Goal: Complete application form

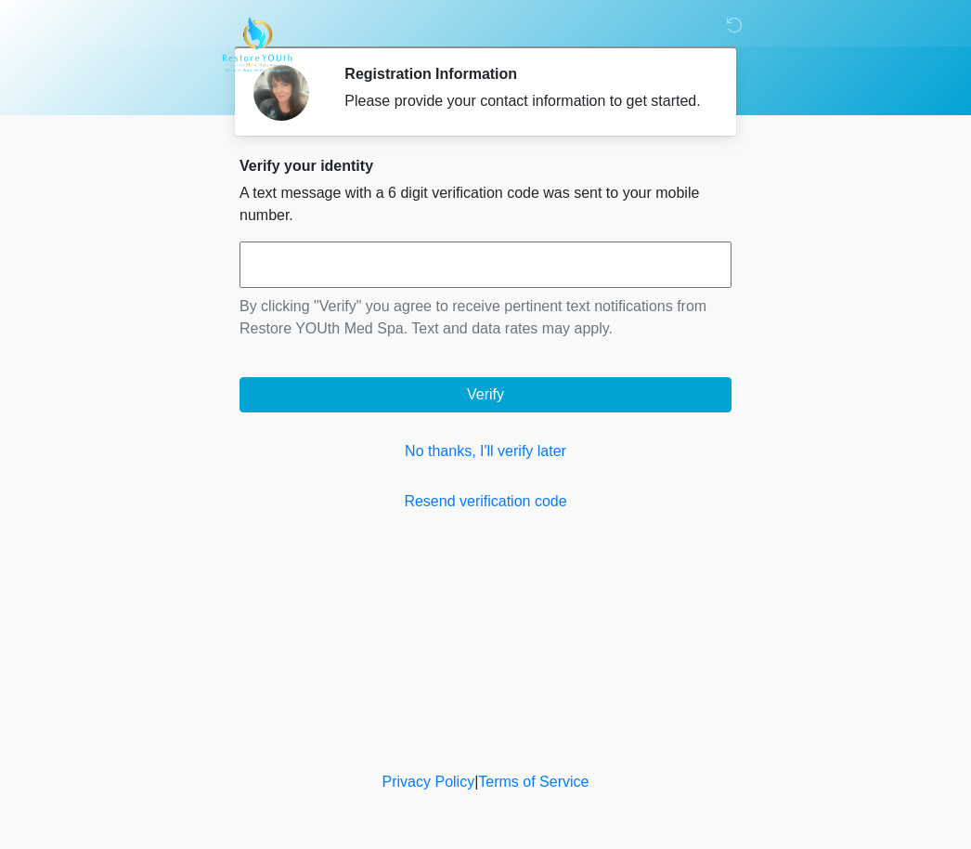
scroll to position [1, 0]
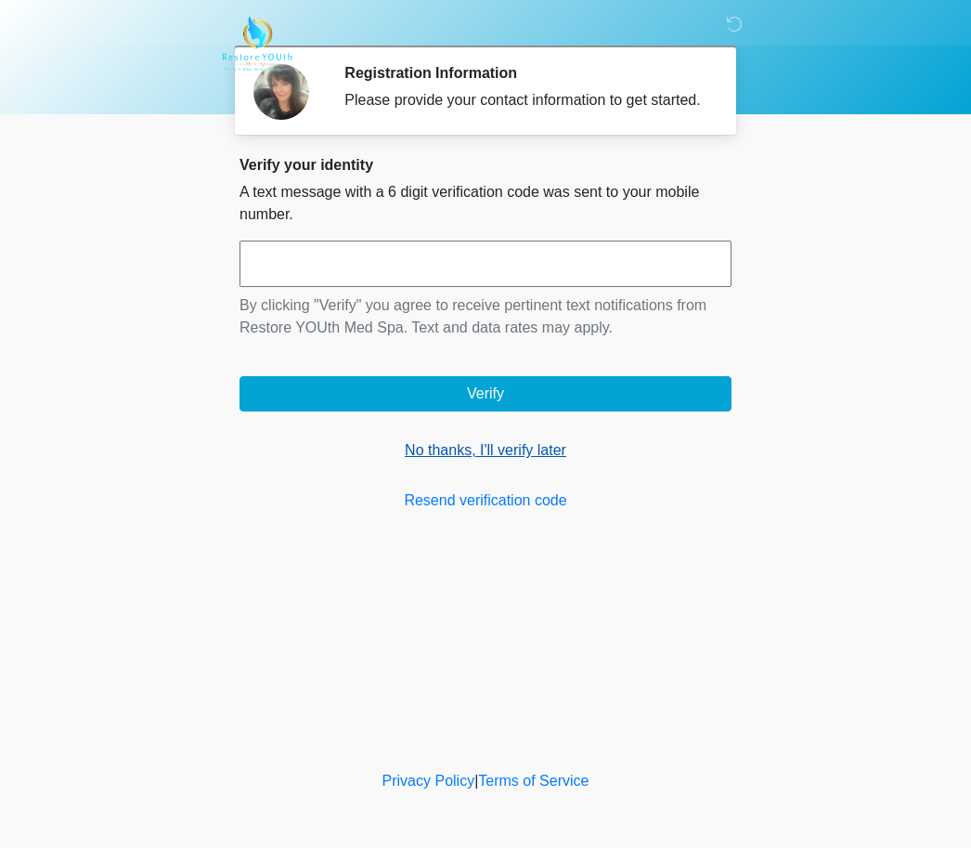
click at [456, 457] on link "No thanks, I'll verify later" at bounding box center [486, 451] width 492 height 22
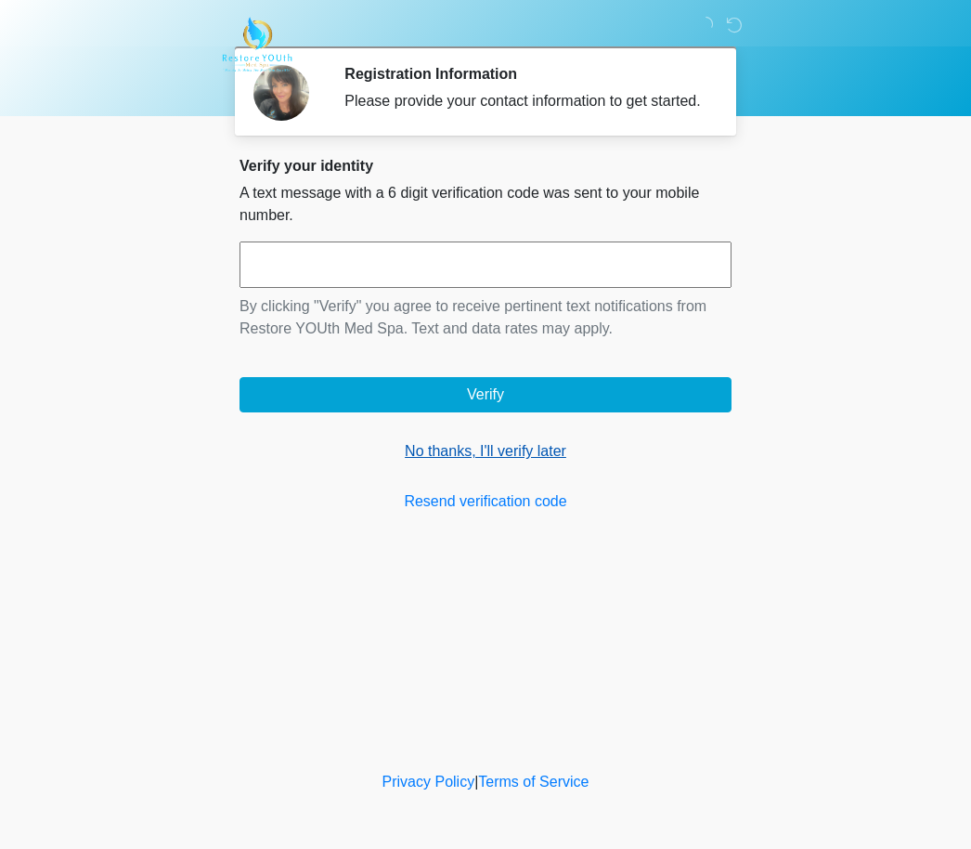
click at [431, 462] on link "No thanks, I'll verify later" at bounding box center [486, 451] width 492 height 22
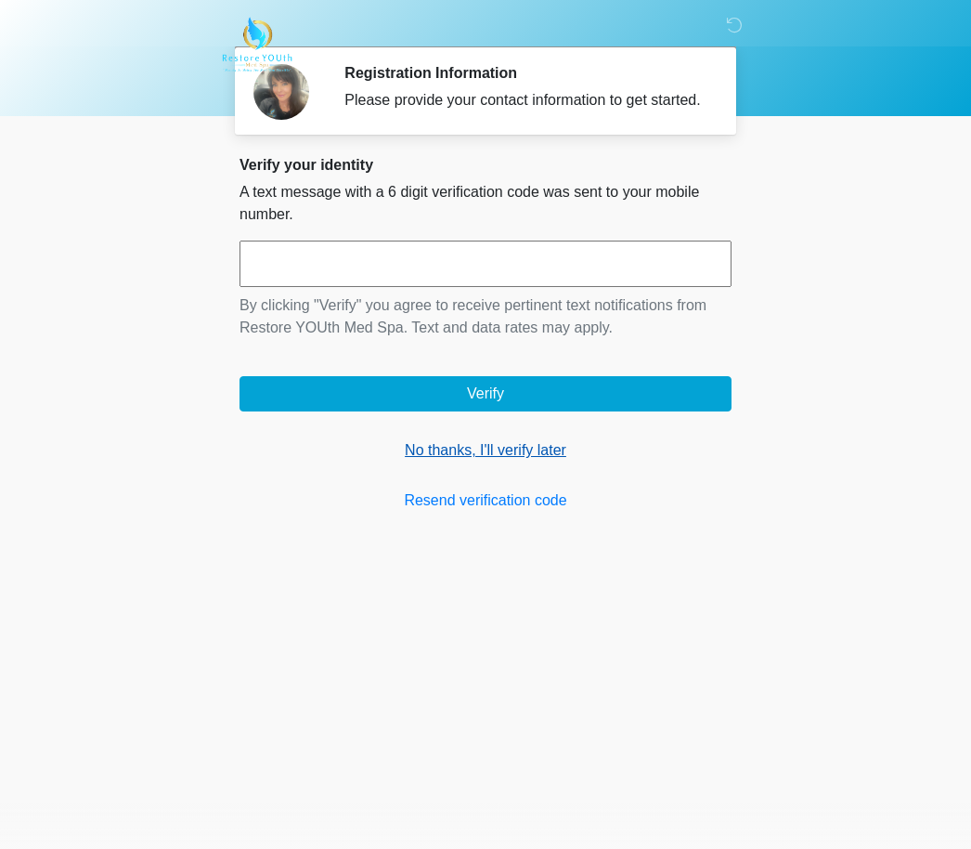
click at [540, 462] on link "No thanks, I'll verify later" at bounding box center [486, 450] width 492 height 22
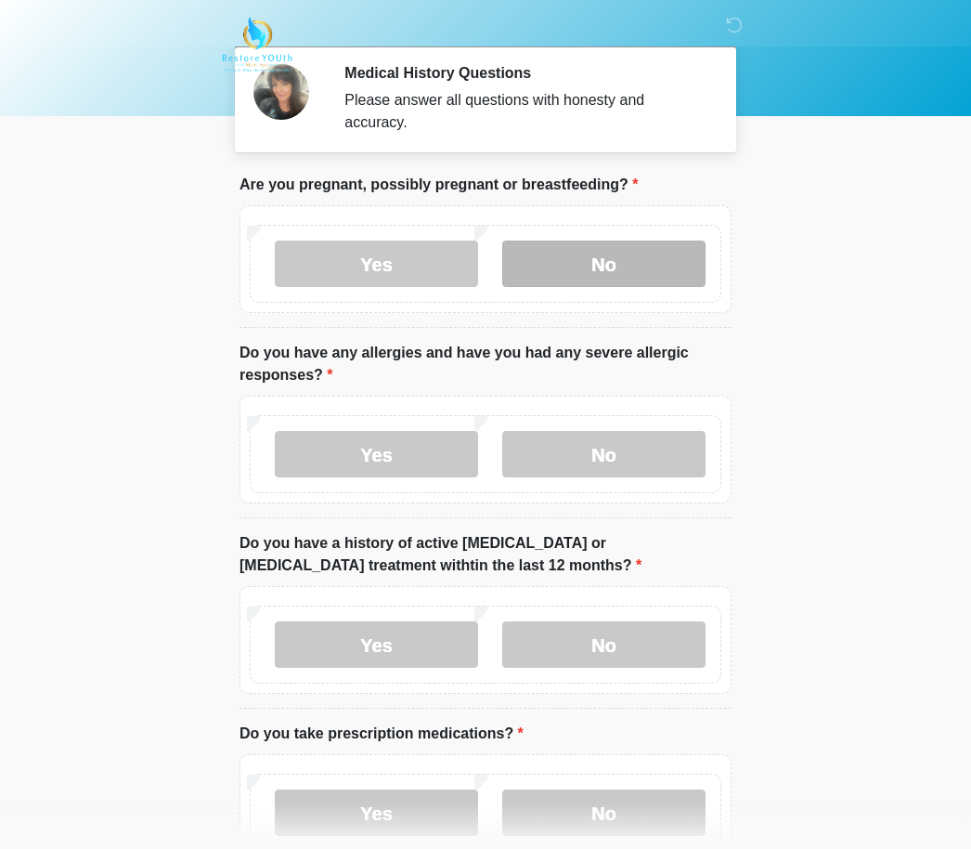
click at [631, 267] on label "No" at bounding box center [603, 264] width 203 height 46
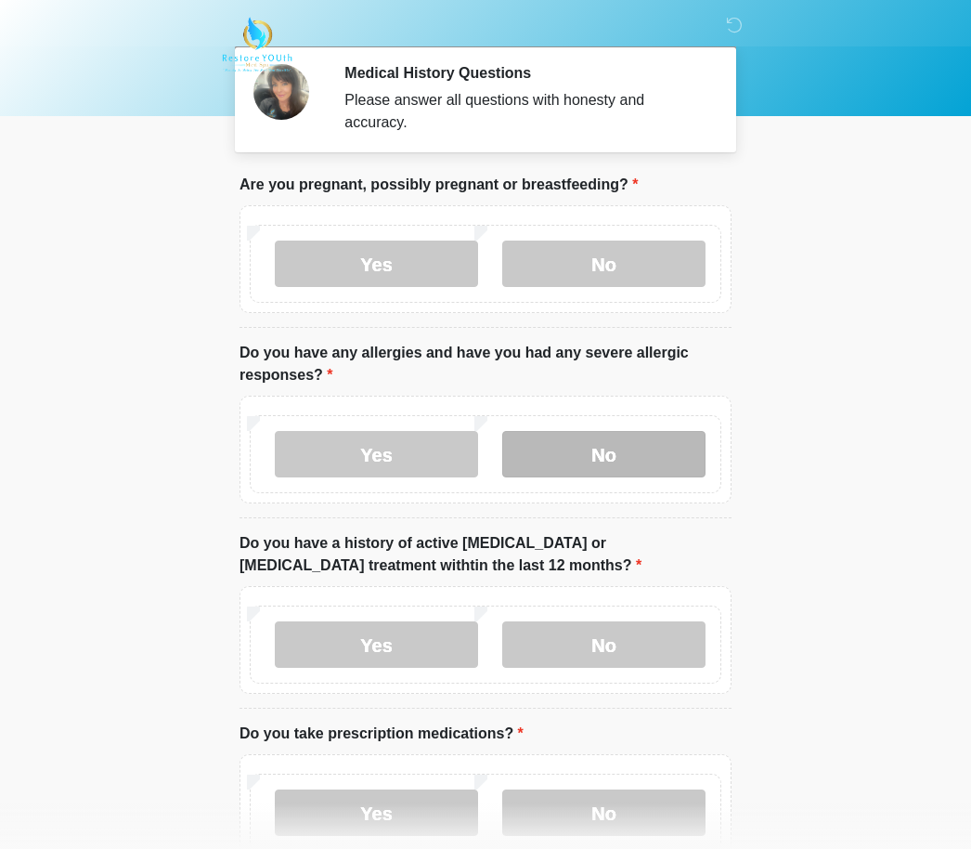
click at [671, 451] on label "No" at bounding box center [603, 454] width 203 height 46
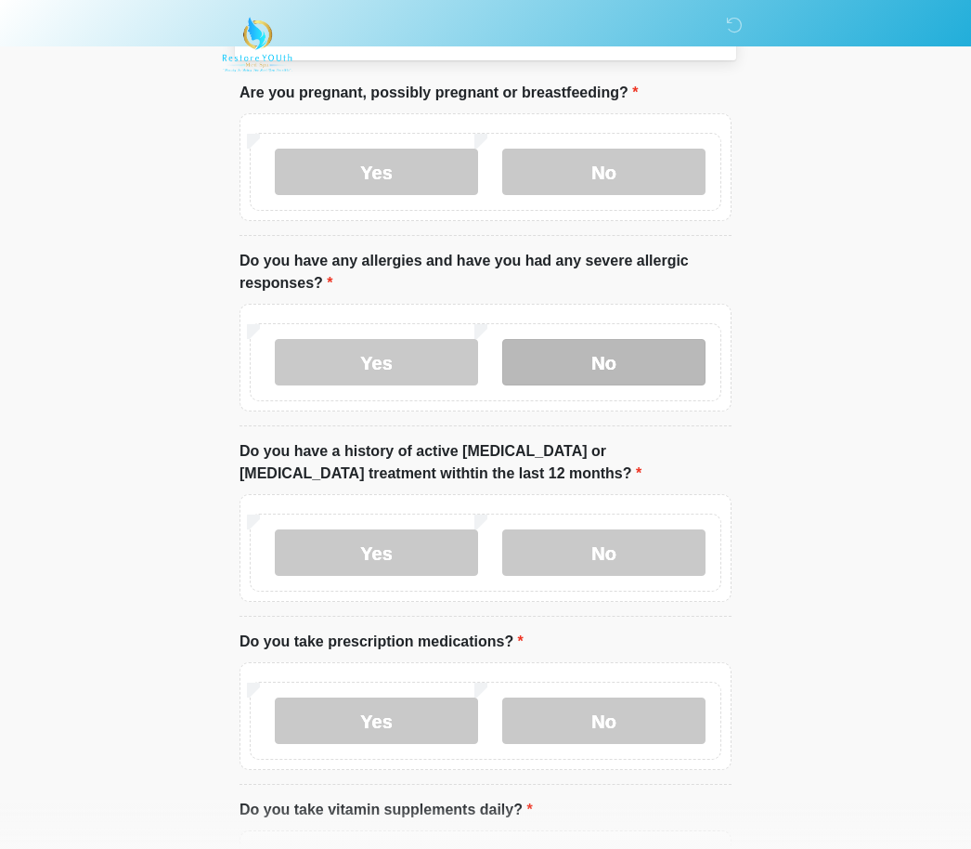
scroll to position [124, 0]
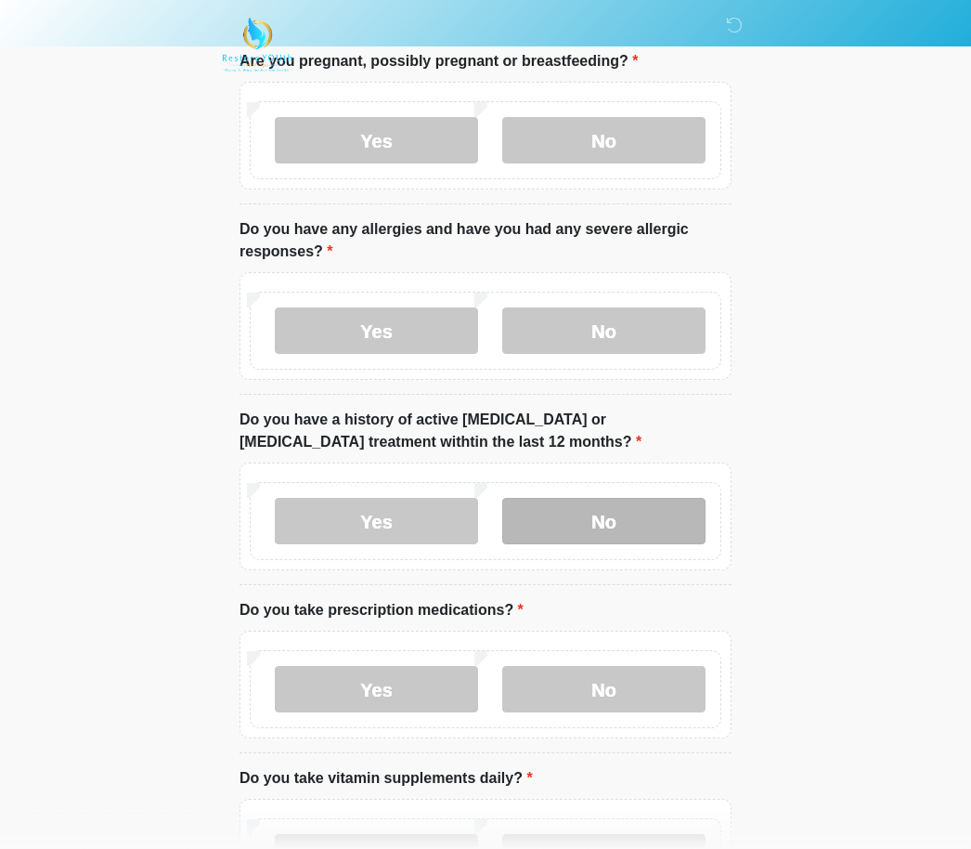
click at [647, 509] on label "No" at bounding box center [603, 521] width 203 height 46
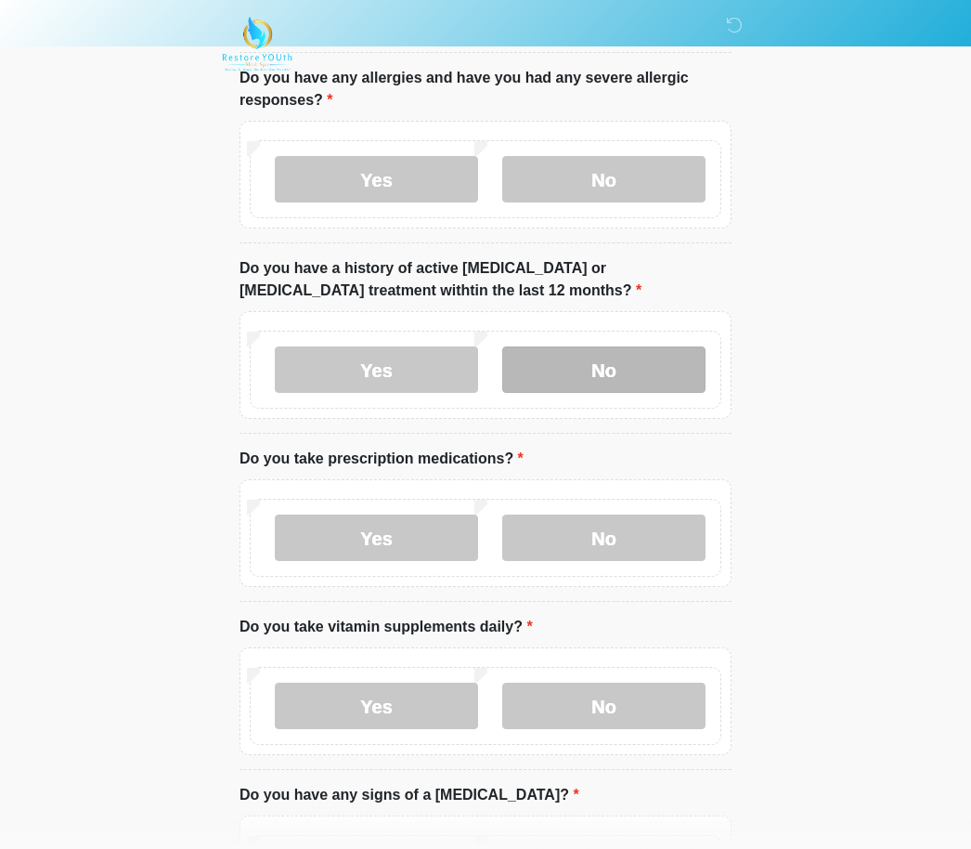
scroll to position [277, 0]
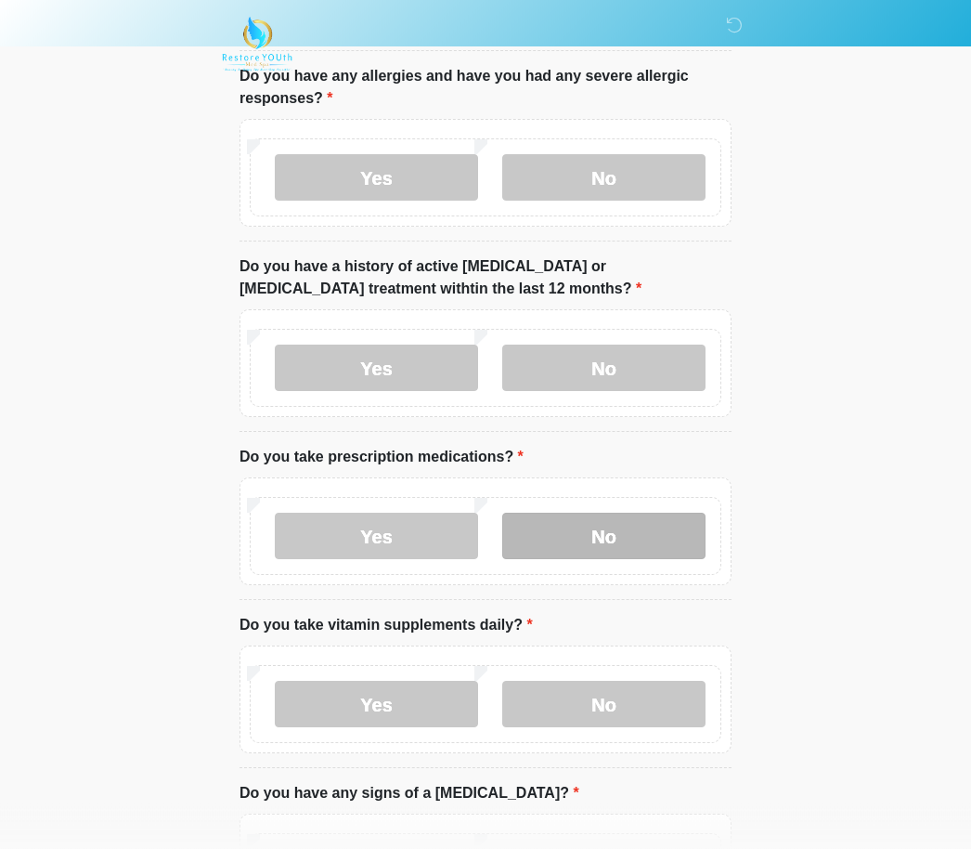
click at [652, 539] on label "No" at bounding box center [603, 537] width 203 height 46
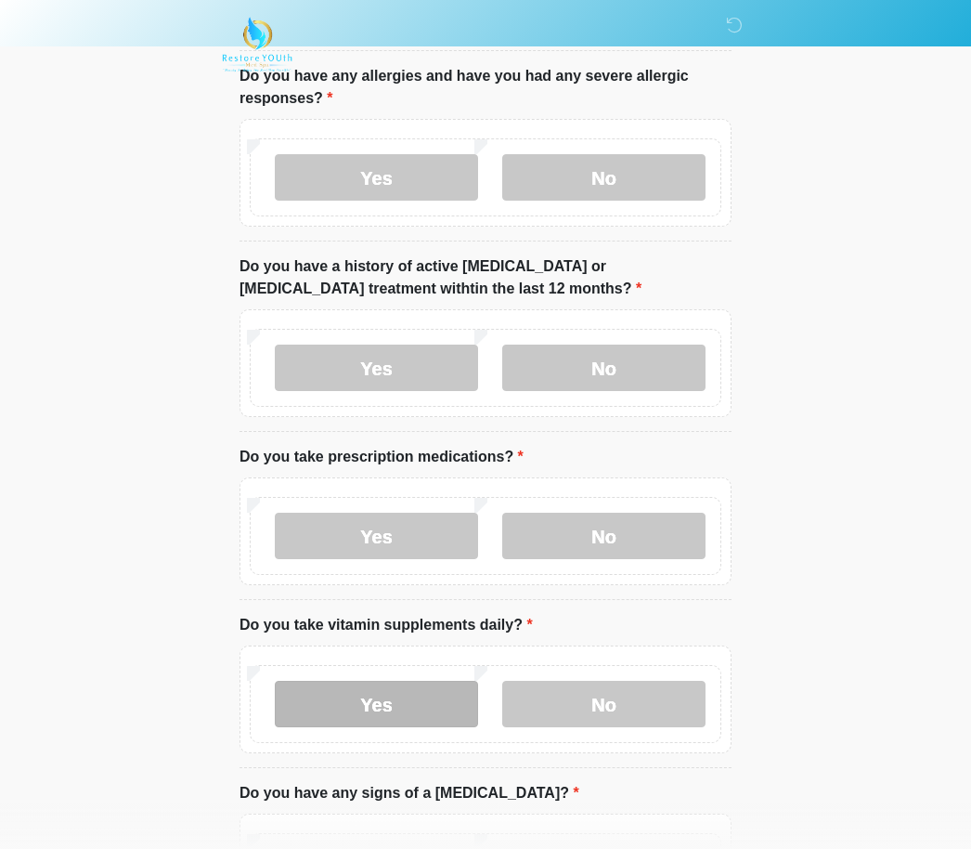
click at [406, 695] on label "Yes" at bounding box center [376, 704] width 203 height 46
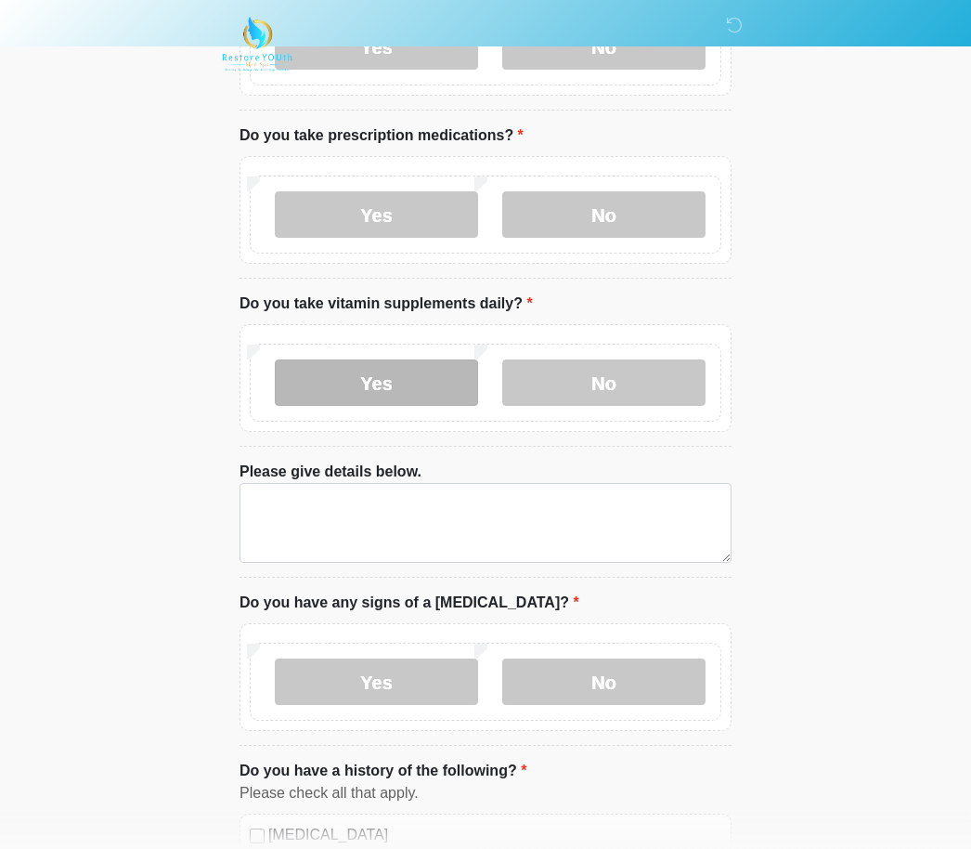
scroll to position [598, 0]
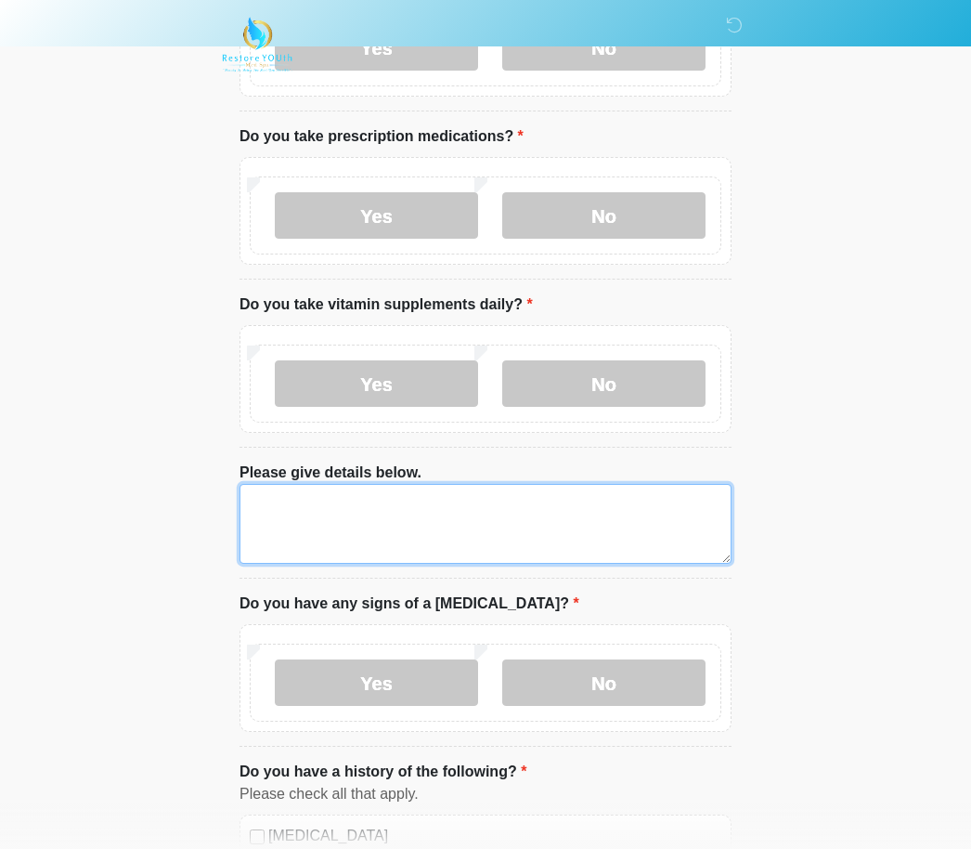
click at [542, 523] on textarea "Please give details below." at bounding box center [486, 524] width 492 height 80
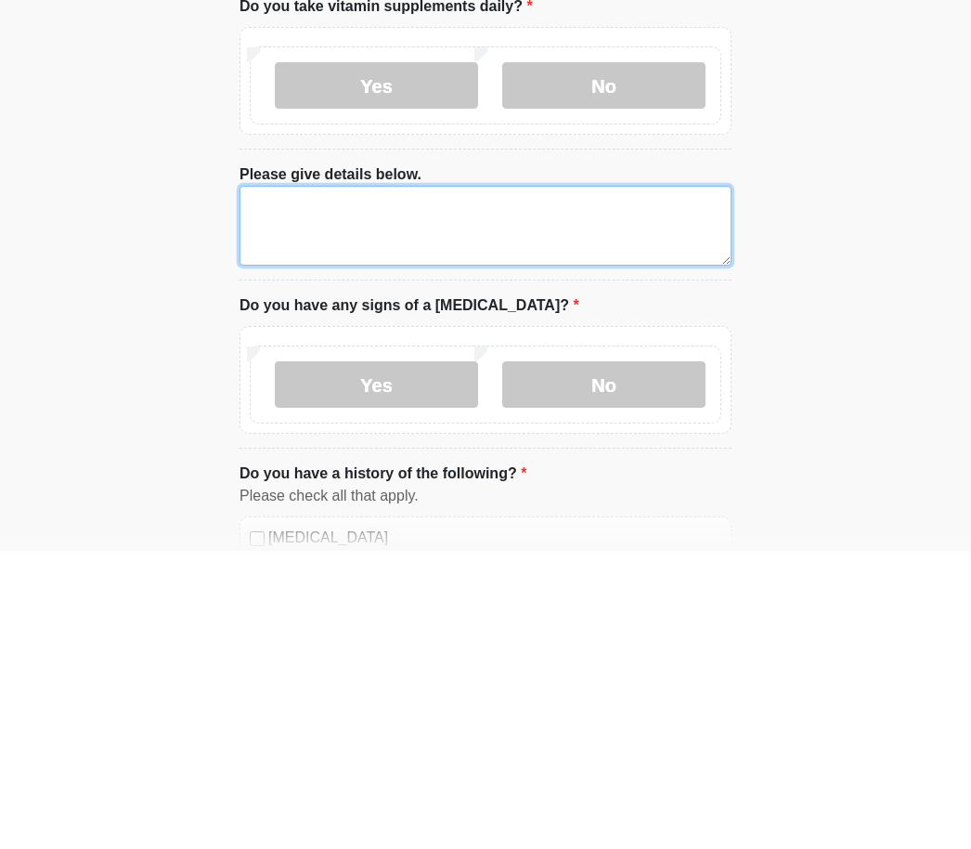
type textarea "*"
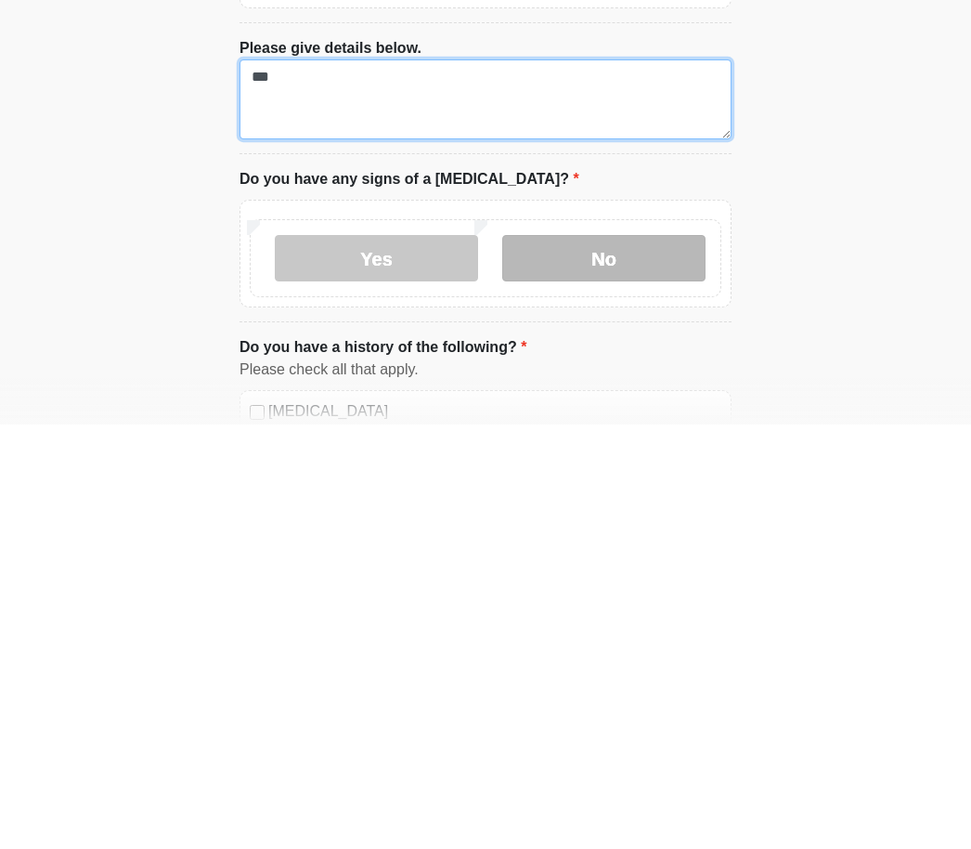
type textarea "***"
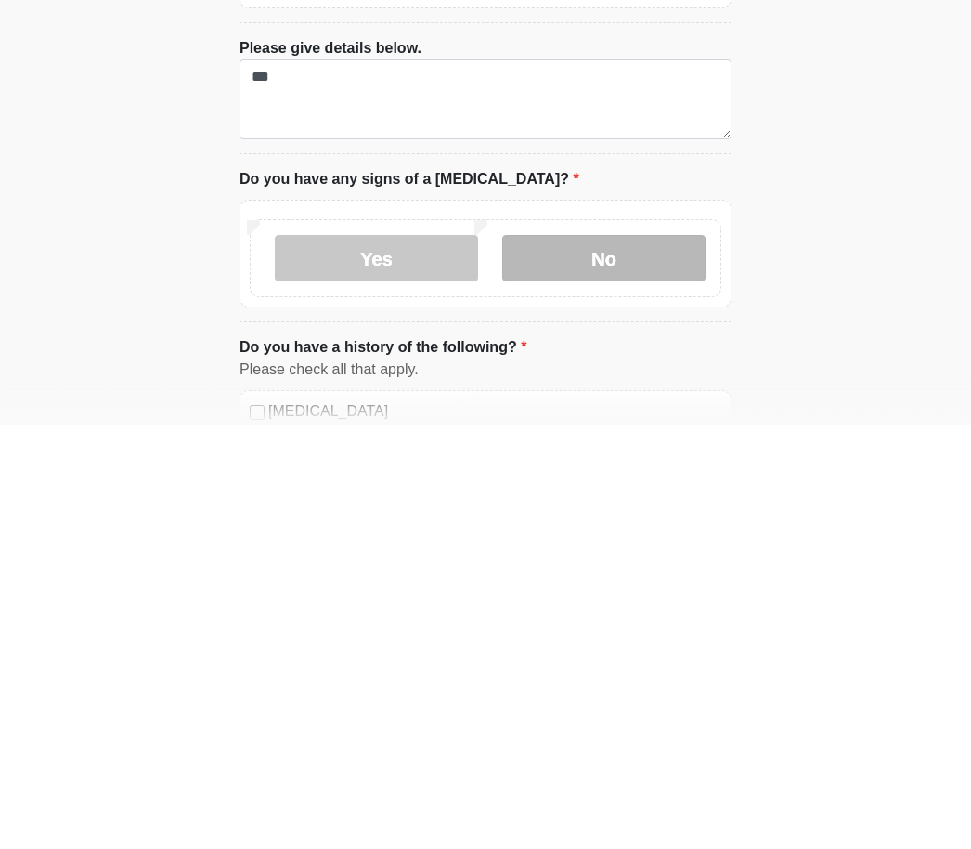
click at [630, 659] on label "No" at bounding box center [603, 682] width 203 height 46
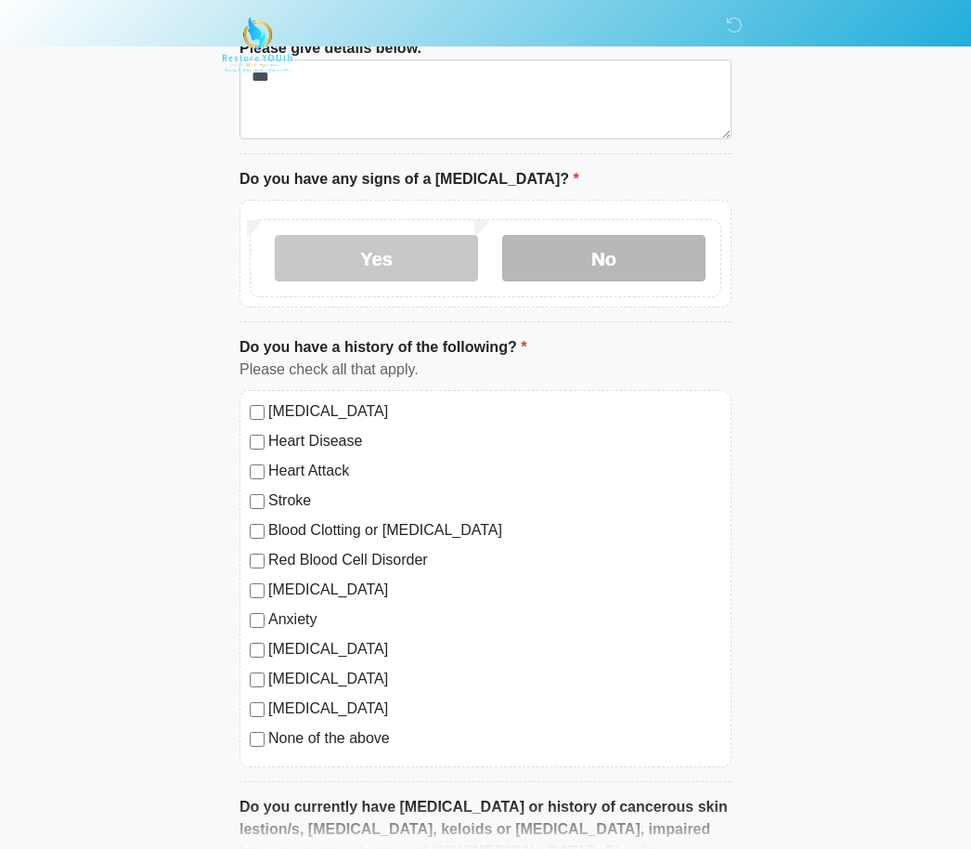
click at [637, 251] on label "No" at bounding box center [603, 258] width 203 height 46
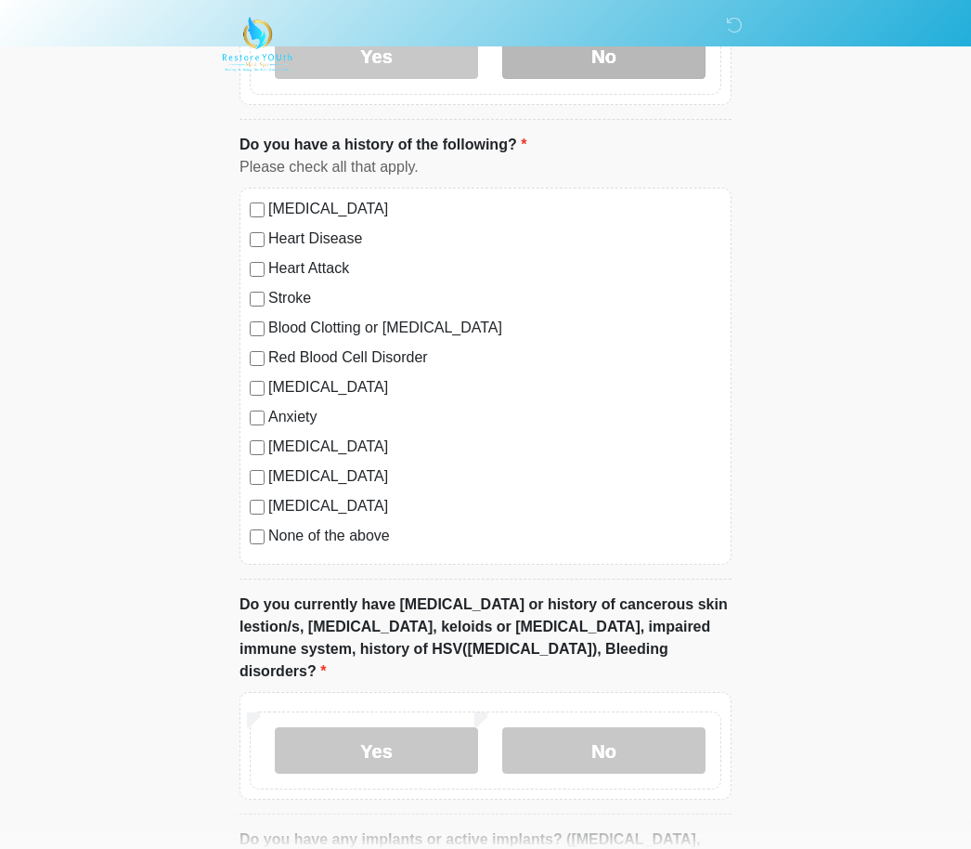
scroll to position [1225, 0]
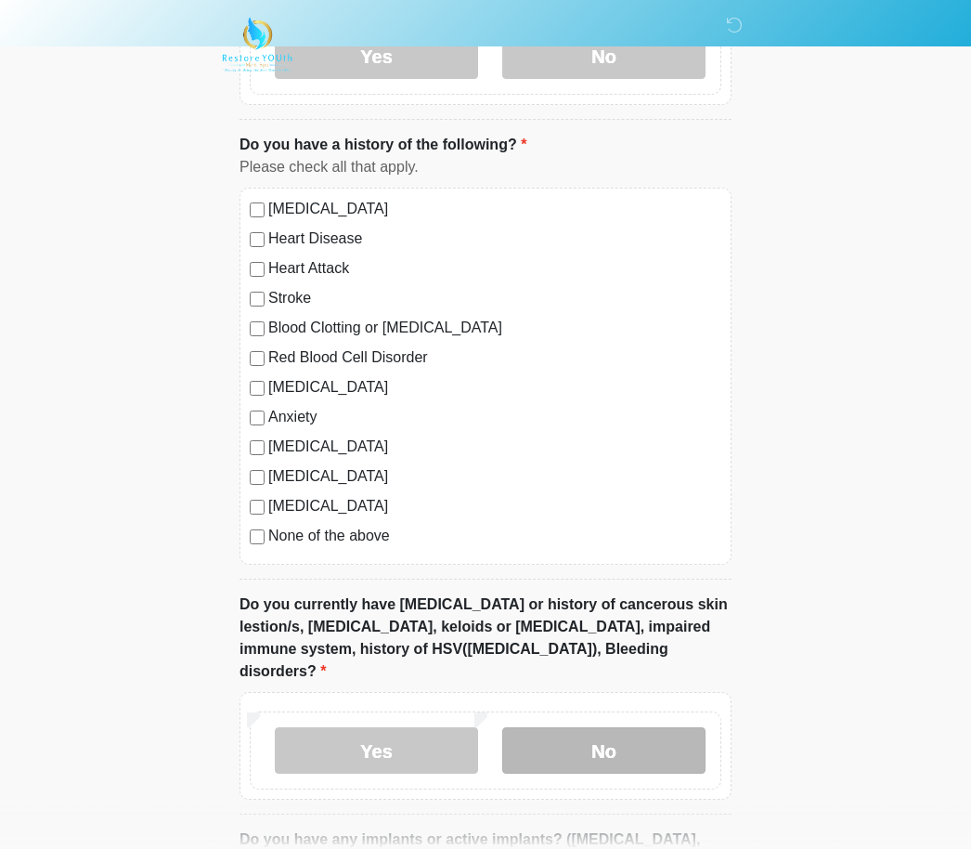
click at [629, 727] on label "No" at bounding box center [603, 750] width 203 height 46
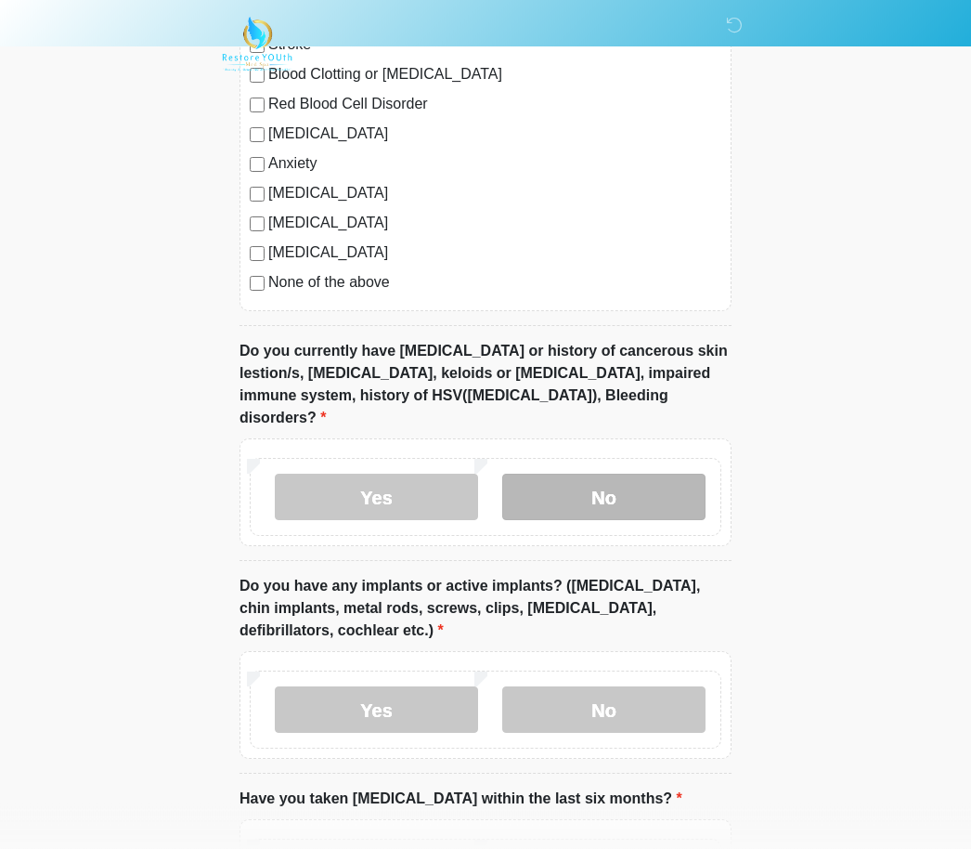
scroll to position [1478, 0]
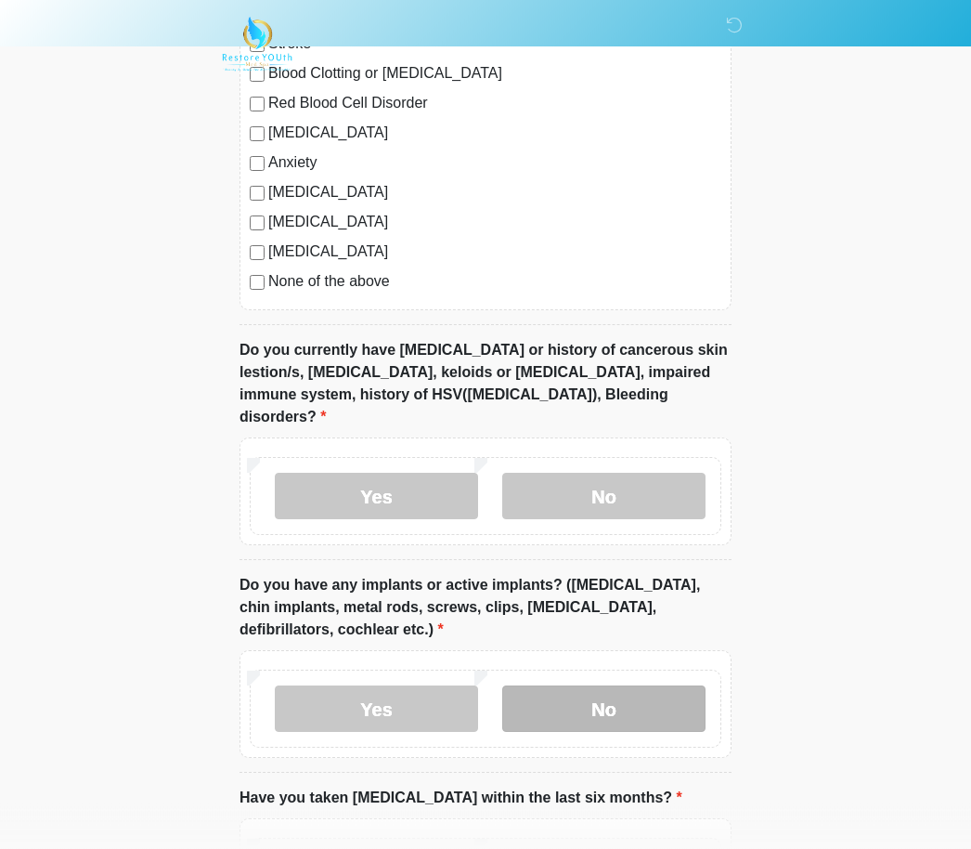
click at [643, 686] on label "No" at bounding box center [603, 709] width 203 height 46
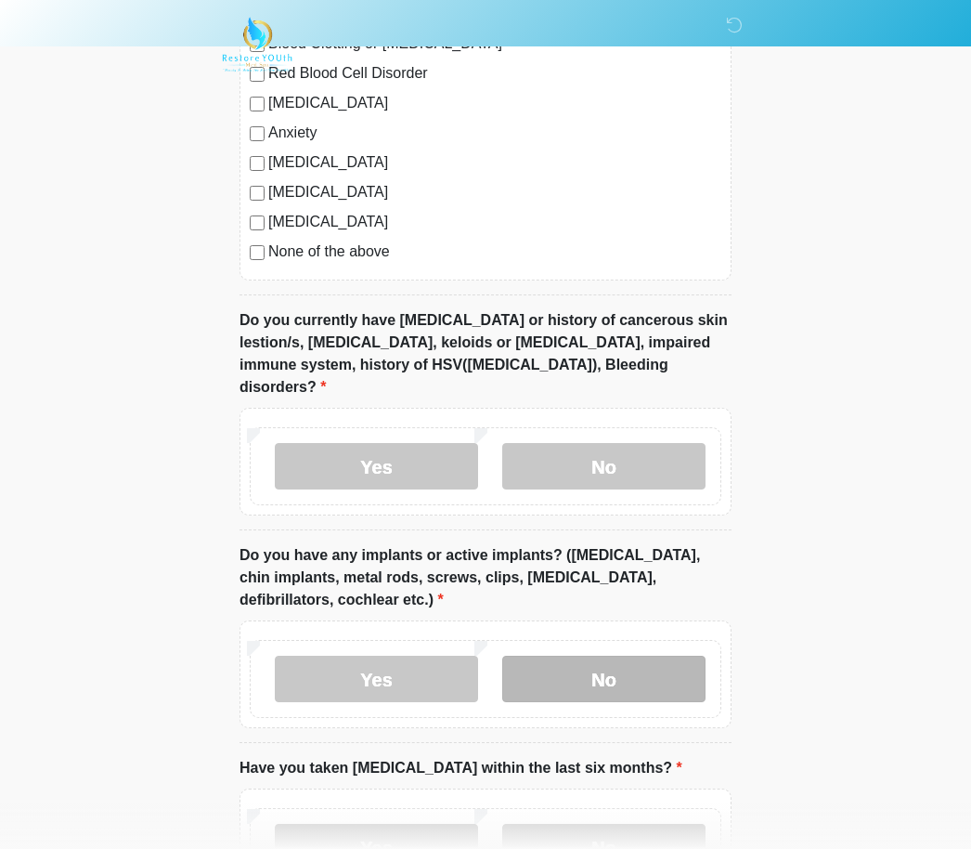
scroll to position [1634, 0]
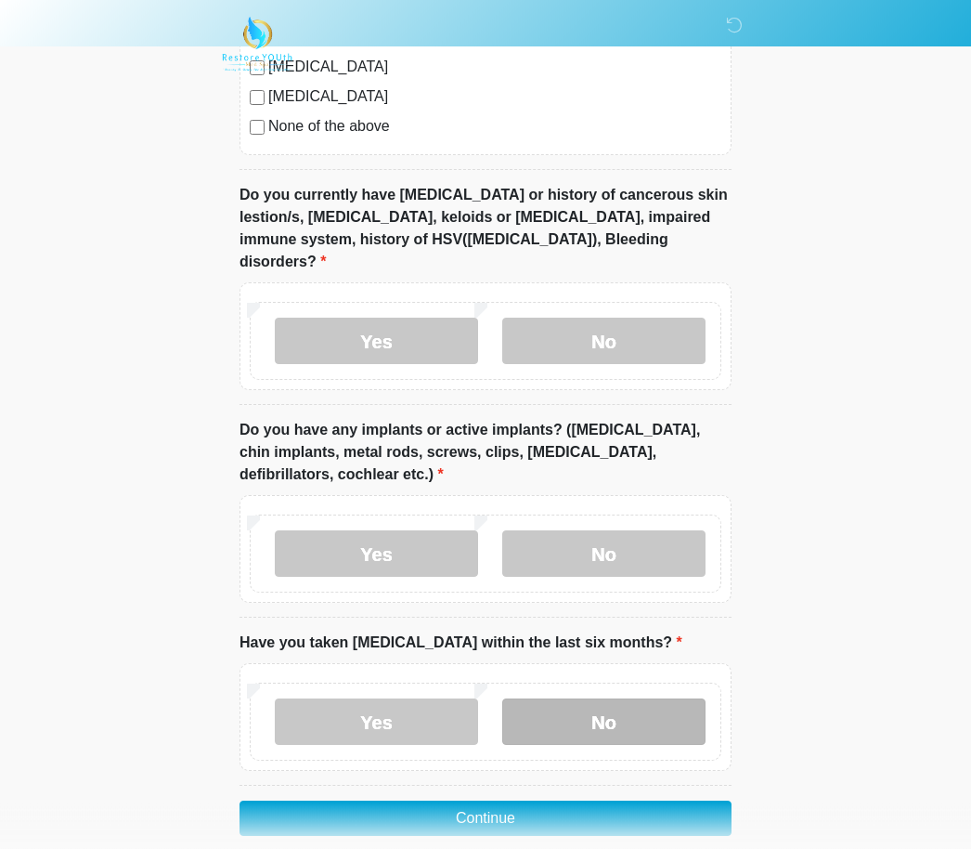
click at [653, 699] on label "No" at bounding box center [603, 722] width 203 height 46
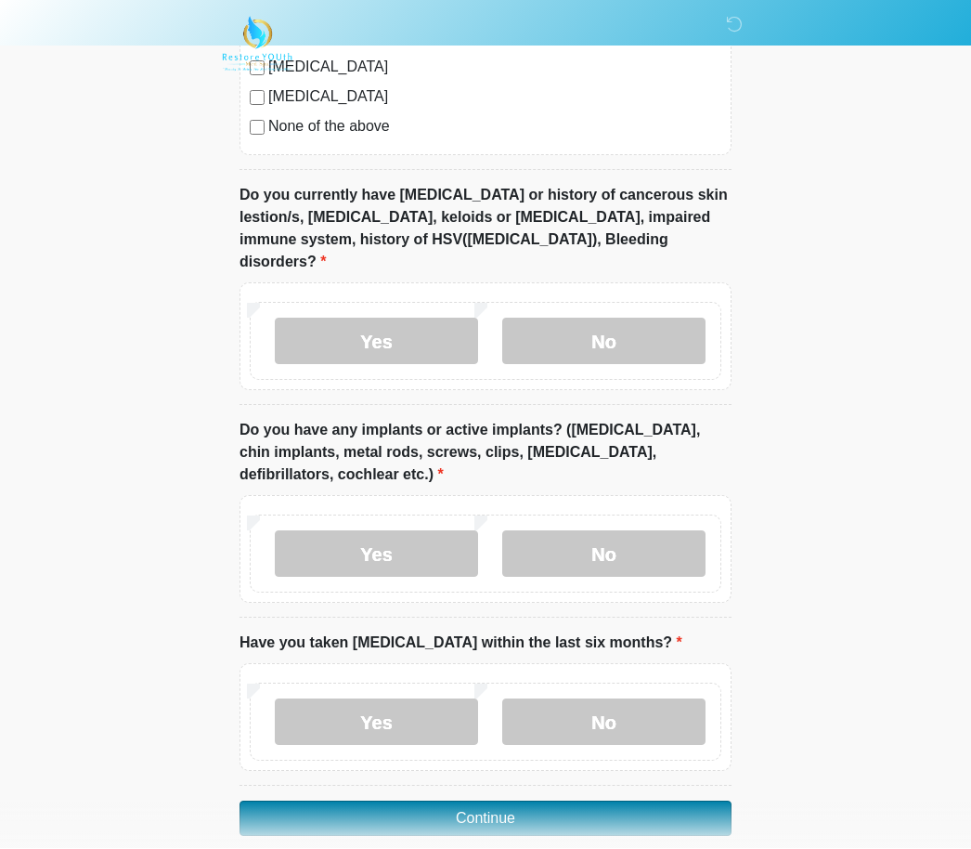
click at [628, 801] on button "Continue" at bounding box center [486, 818] width 492 height 35
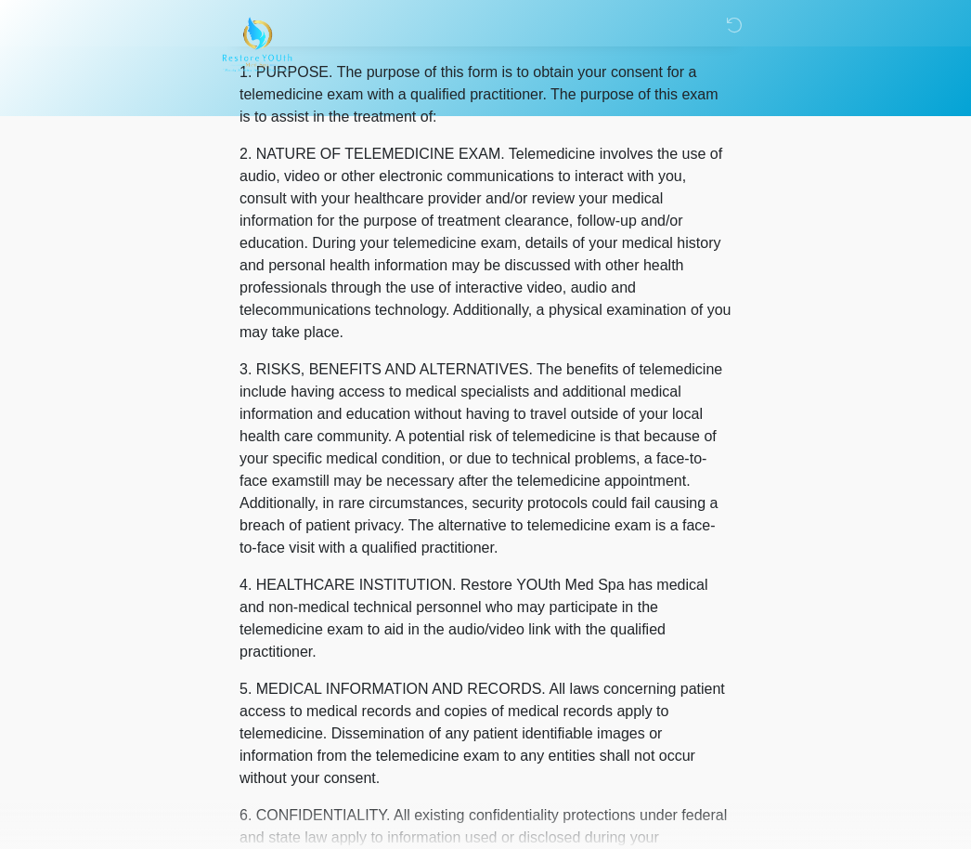
scroll to position [0, 0]
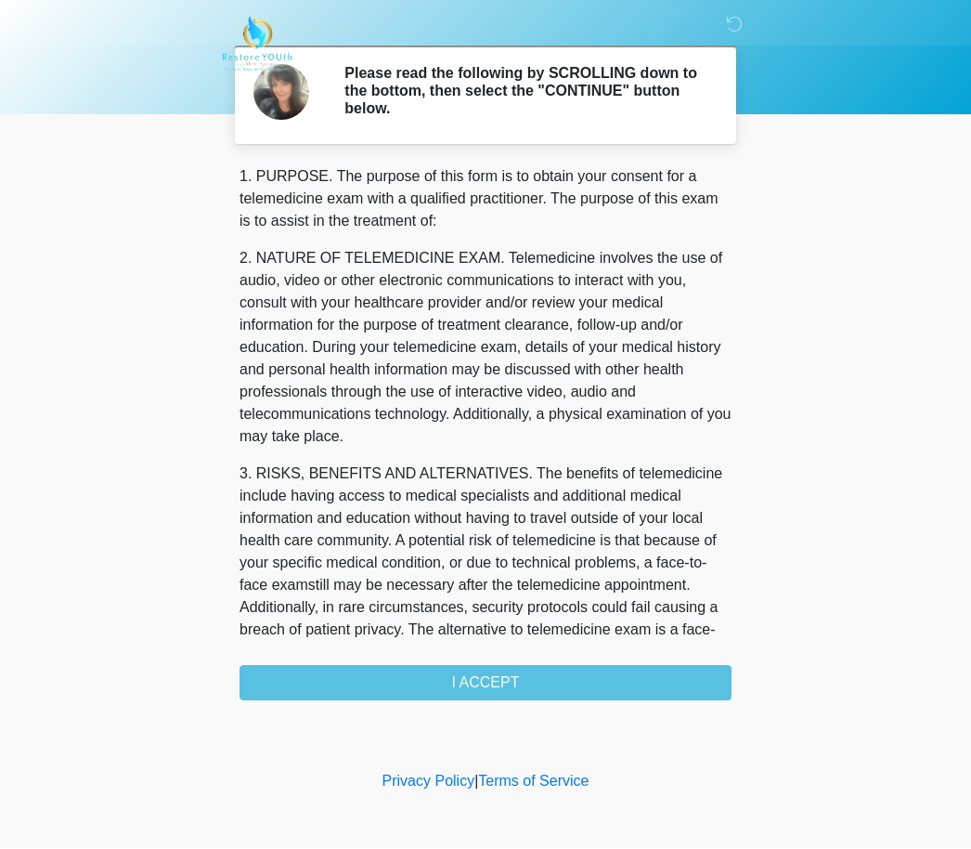
click at [489, 677] on div "1. PURPOSE. The purpose of this form is to obtain your consent for a telemedici…" at bounding box center [486, 433] width 492 height 535
click at [488, 677] on div "1. PURPOSE. The purpose of this form is to obtain your consent for a telemedici…" at bounding box center [486, 433] width 492 height 535
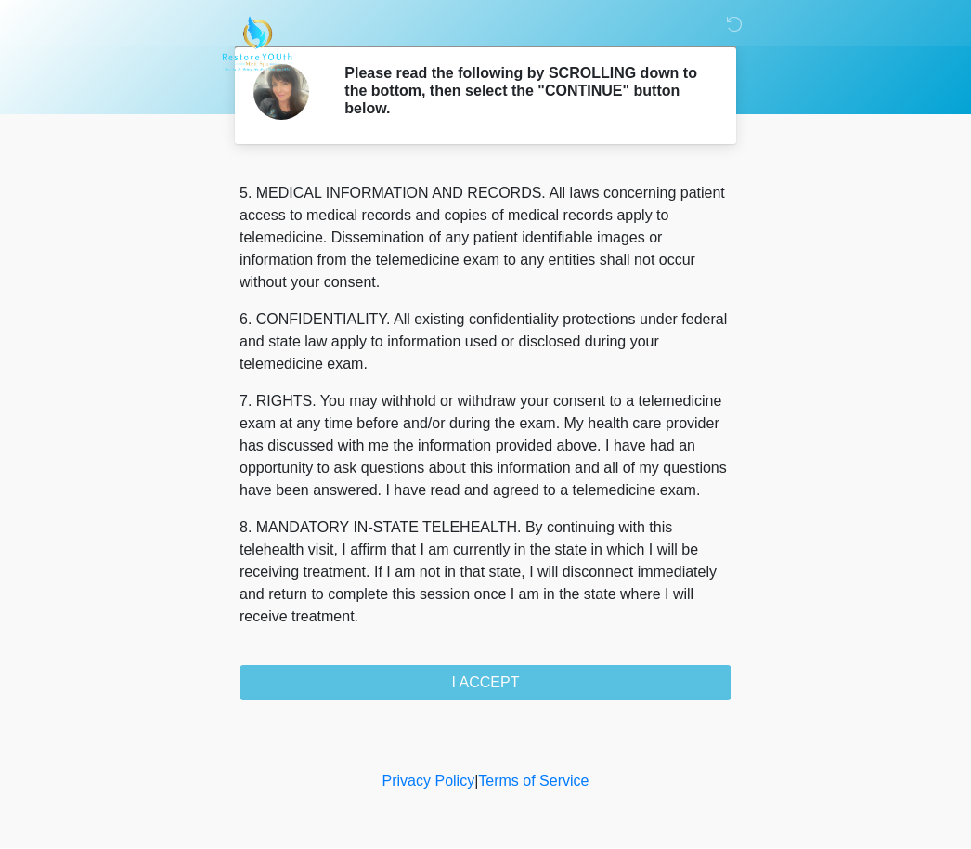
scroll to position [600, 0]
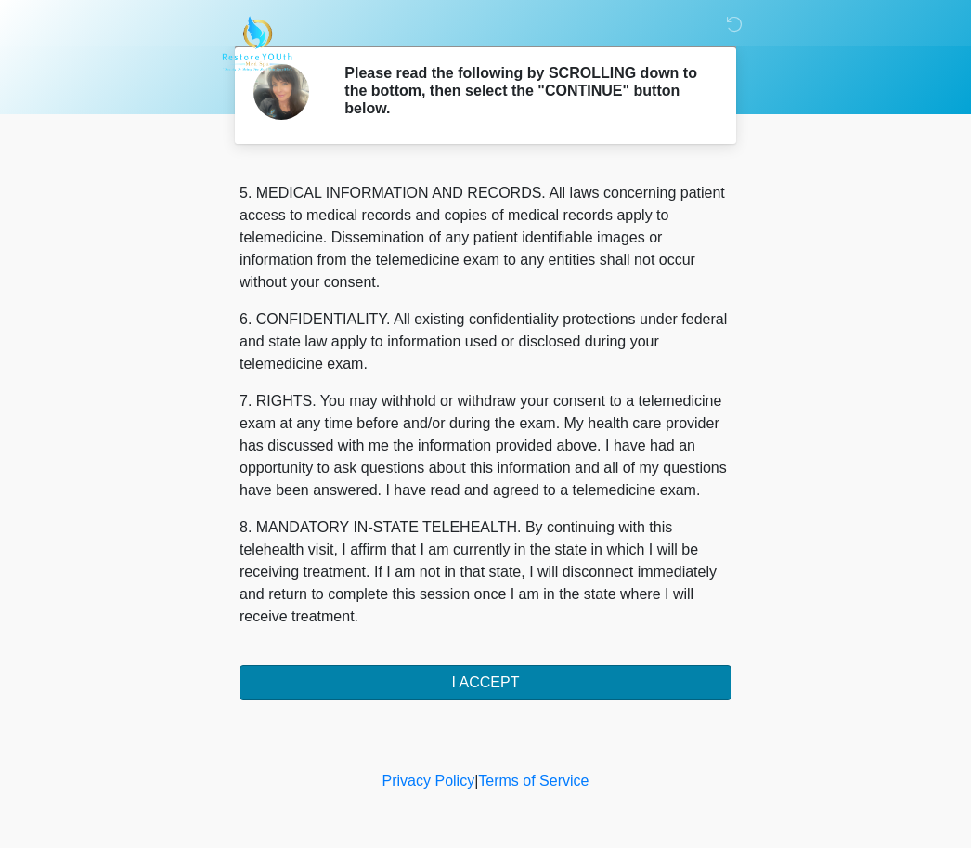
click at [485, 681] on button "I ACCEPT" at bounding box center [486, 683] width 492 height 35
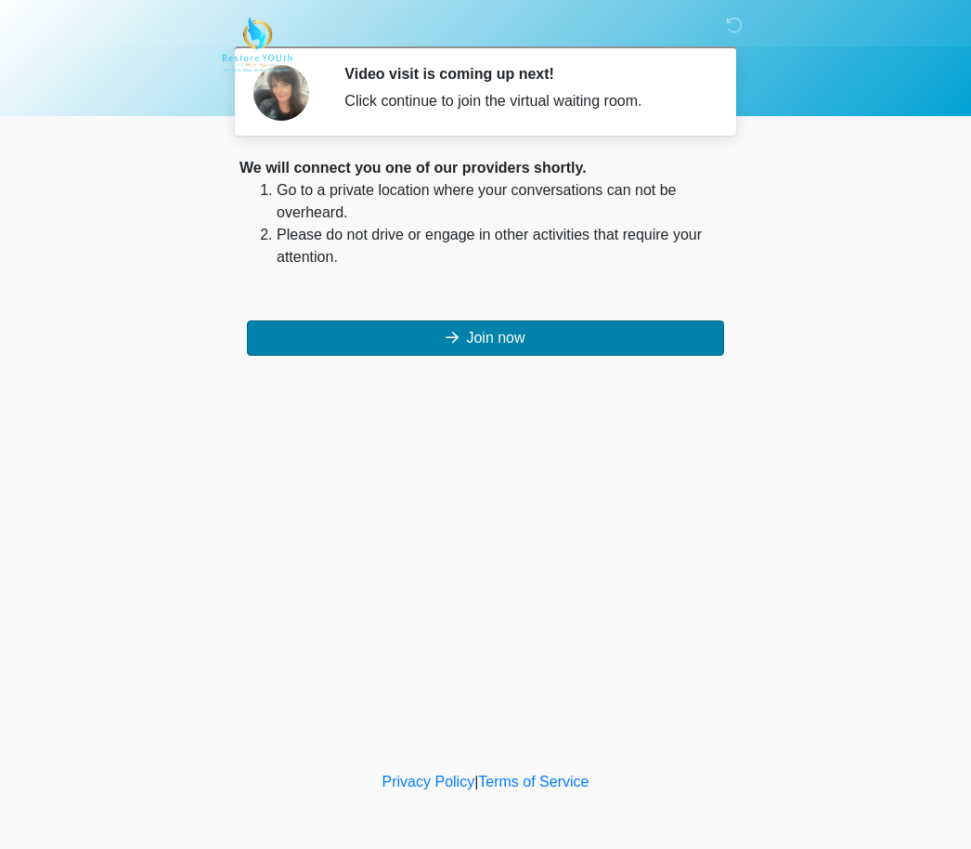
click at [490, 342] on button "Join now" at bounding box center [485, 337] width 477 height 35
